Goal: Task Accomplishment & Management: Manage account settings

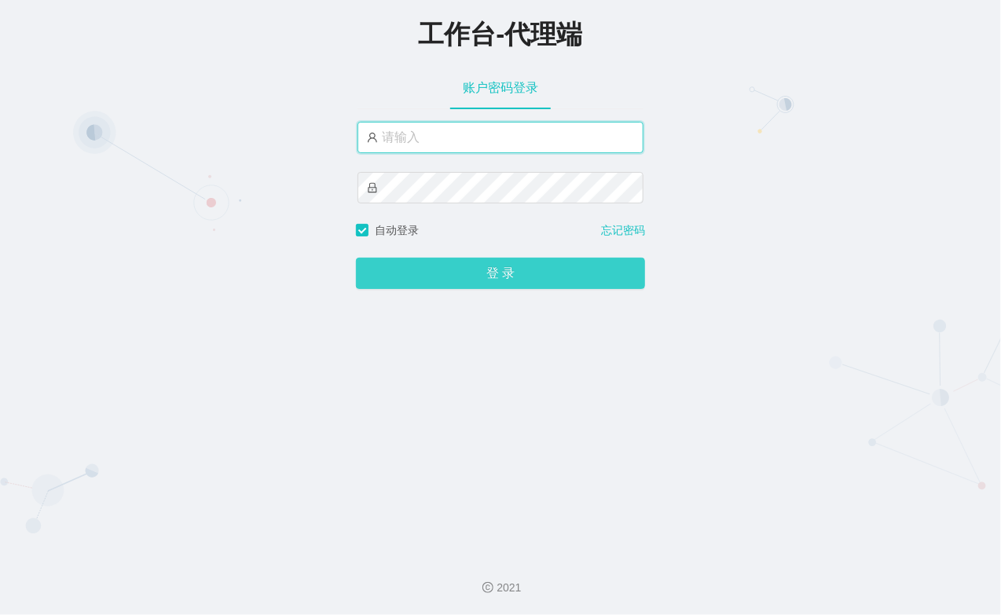
type input "xiaohei06"
click at [399, 267] on button "登 录" at bounding box center [500, 273] width 289 height 31
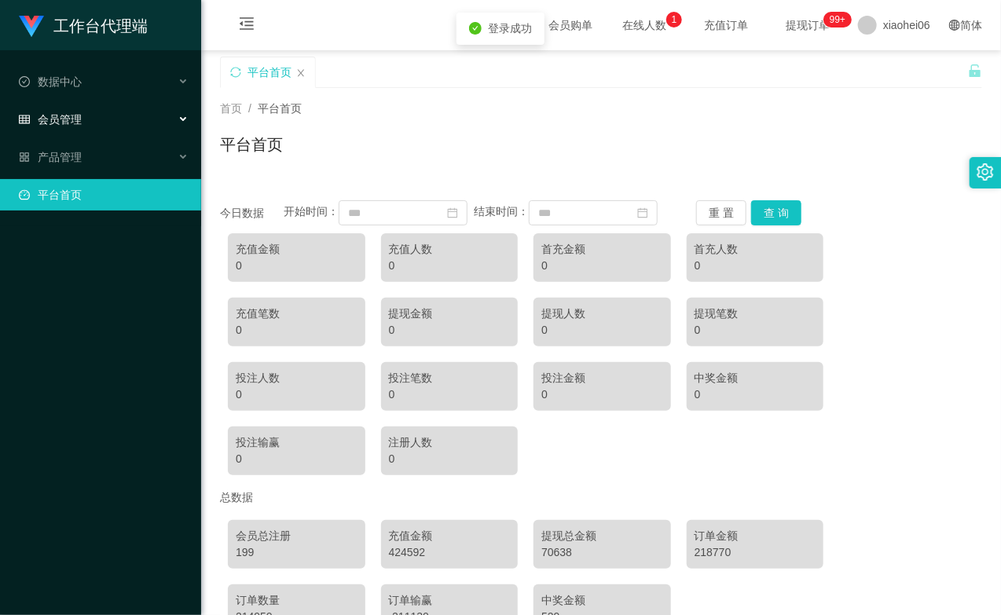
click at [71, 108] on div "会员管理" at bounding box center [100, 119] width 201 height 31
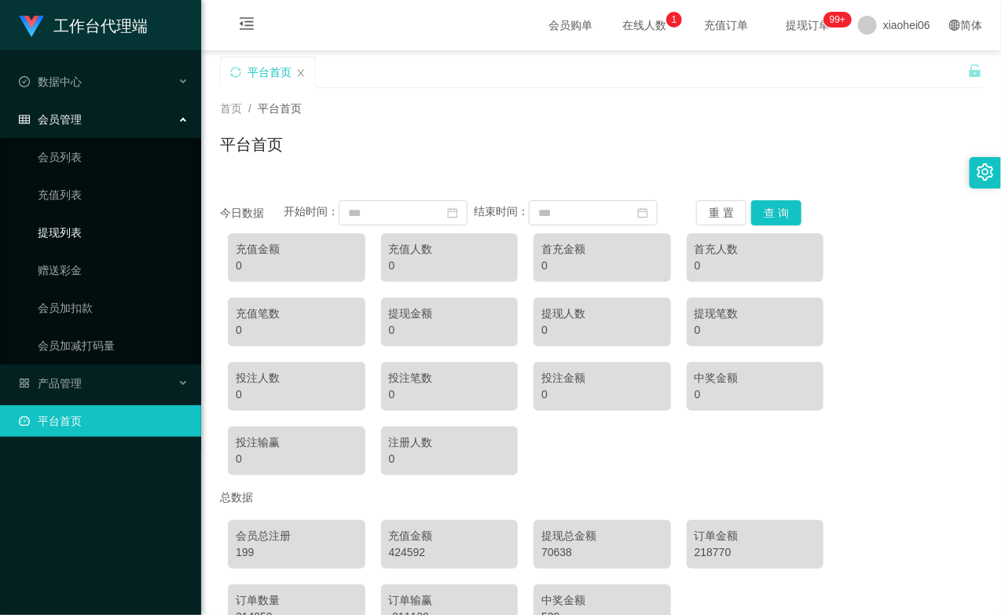
click at [114, 231] on link "提现列表" at bounding box center [113, 232] width 151 height 31
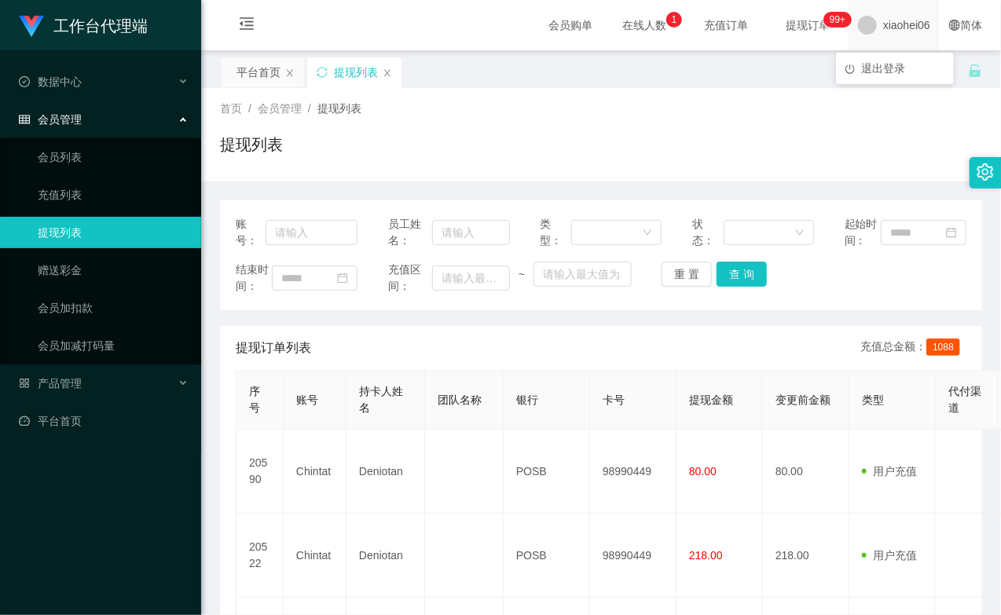
click at [906, 19] on span "xiaohei06" at bounding box center [906, 25] width 47 height 50
click at [885, 66] on span "退出登录" at bounding box center [883, 68] width 44 height 13
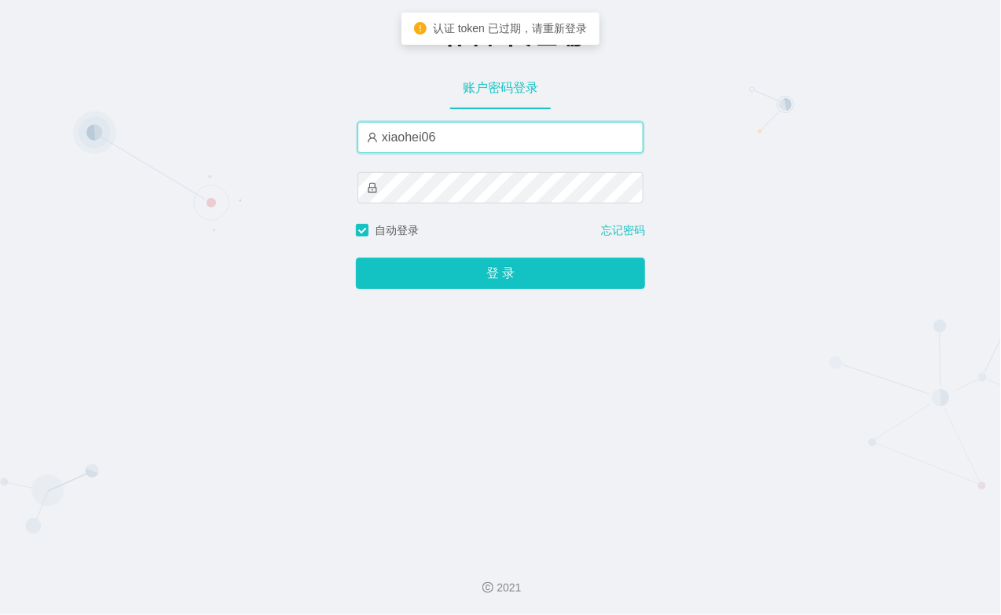
click at [529, 138] on input "xiaohei06" at bounding box center [501, 137] width 286 height 31
type input "xiaohei03"
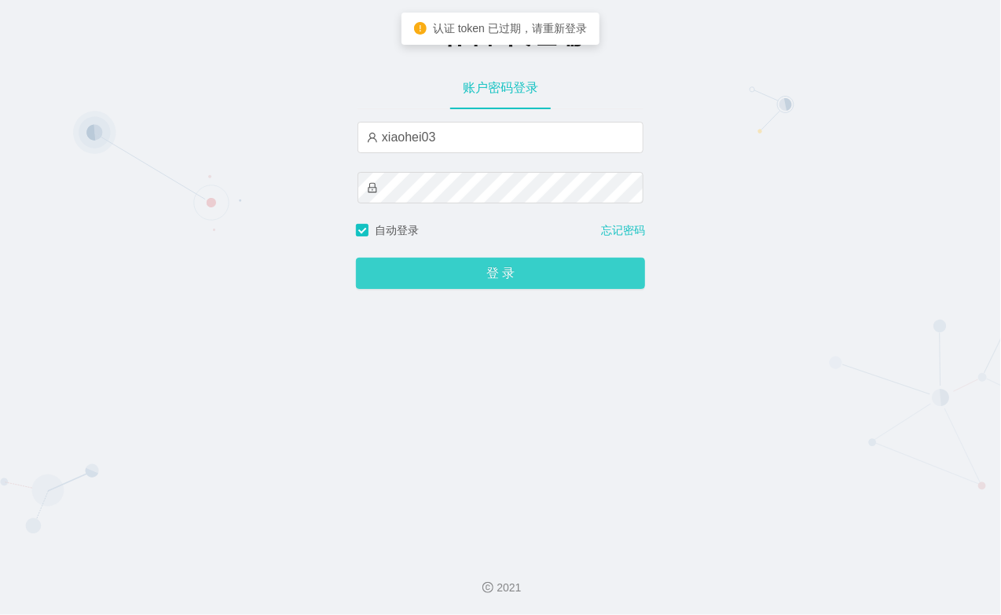
click at [465, 273] on button "登 录" at bounding box center [500, 273] width 289 height 31
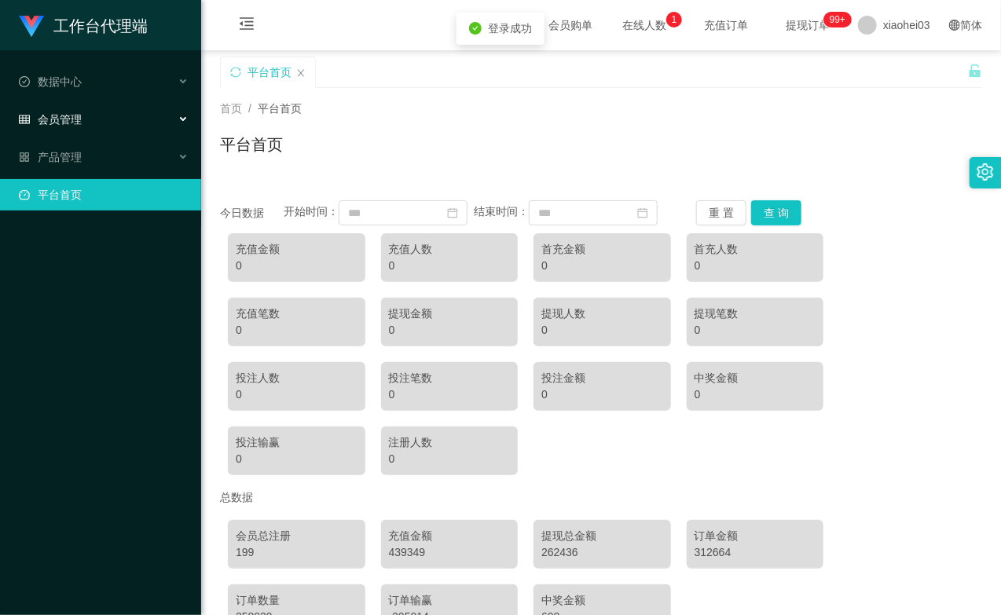
click at [88, 126] on div "会员管理" at bounding box center [100, 119] width 201 height 31
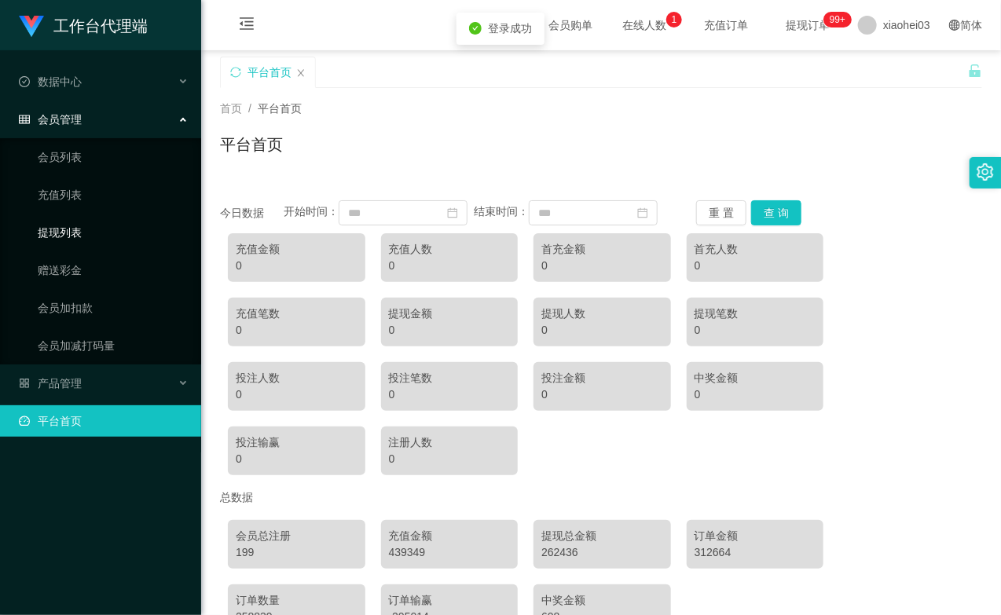
click at [96, 232] on link "提现列表" at bounding box center [113, 232] width 151 height 31
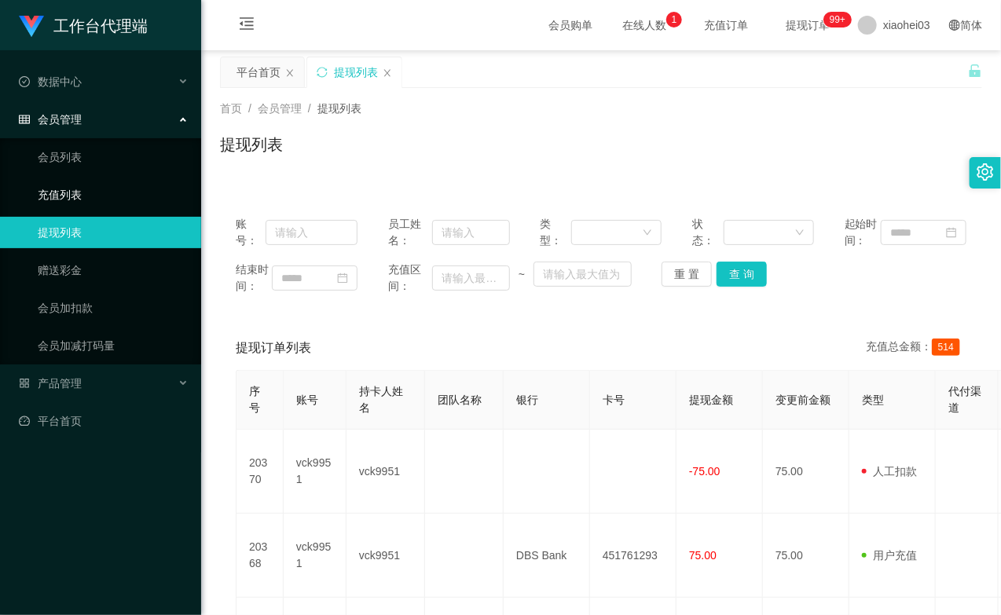
click at [61, 206] on link "充值列表" at bounding box center [113, 194] width 151 height 31
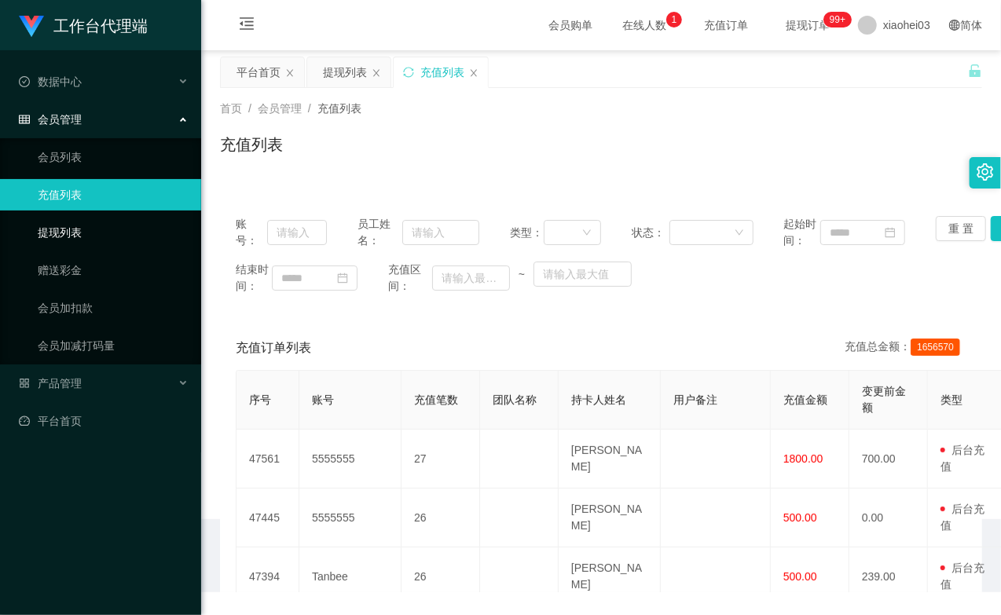
click at [72, 239] on link "提现列表" at bounding box center [113, 232] width 151 height 31
